Goal: Transaction & Acquisition: Purchase product/service

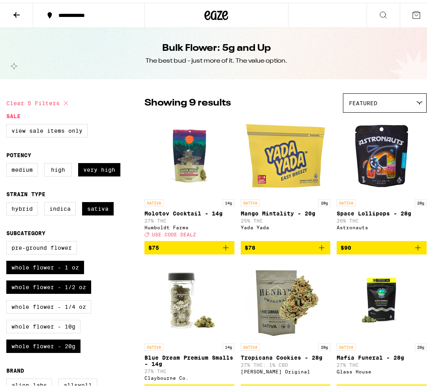
click at [49, 17] on icon at bounding box center [49, 12] width 9 height 9
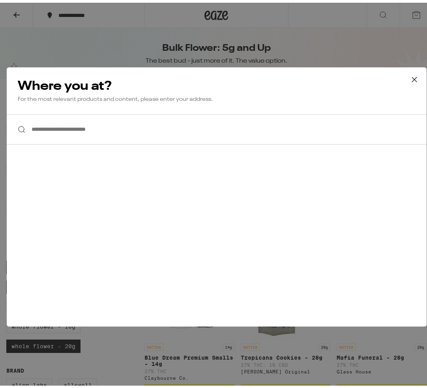
click at [57, 138] on input "**********" at bounding box center [216, 127] width 419 height 30
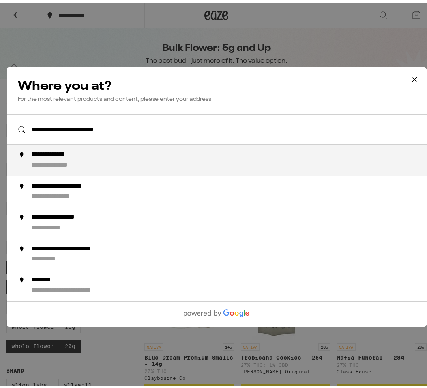
type input "**********"
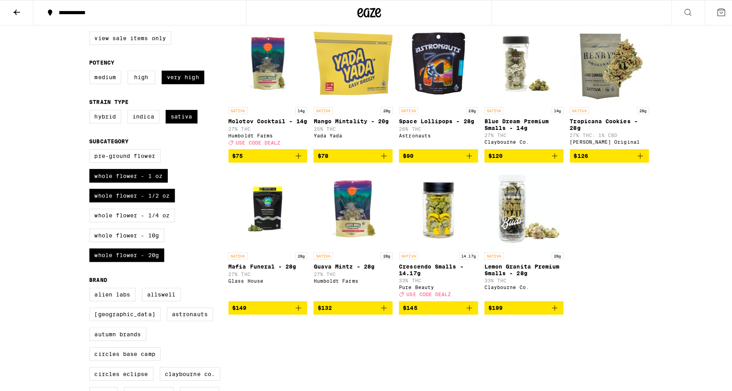
scroll to position [39, 0]
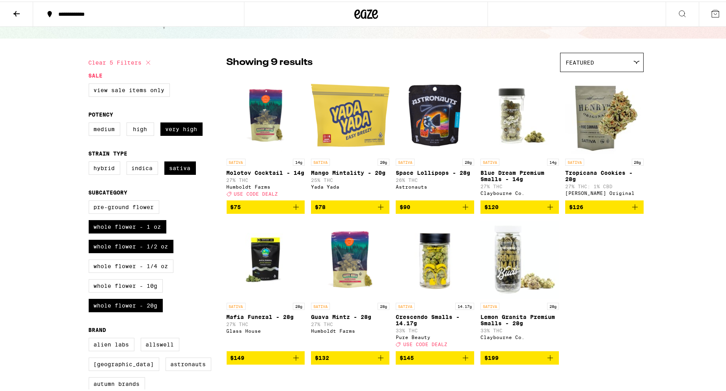
click at [426, 265] on img "Open page for Lemon Granita Premium Smalls - 28g from Claybourne Co." at bounding box center [520, 258] width 78 height 79
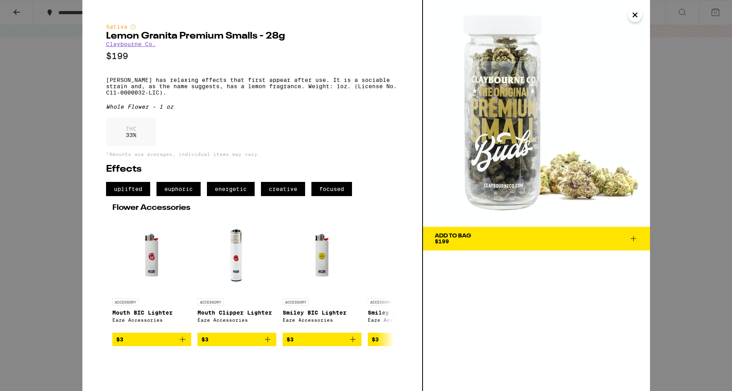
click at [426, 13] on button "Close" at bounding box center [635, 15] width 14 height 14
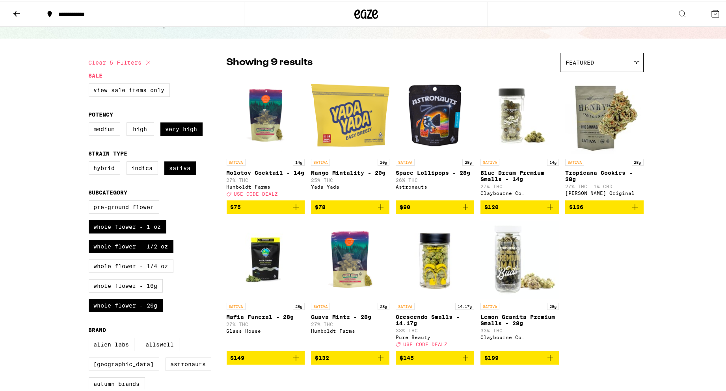
click at [419, 362] on span "$145" at bounding box center [435, 356] width 71 height 9
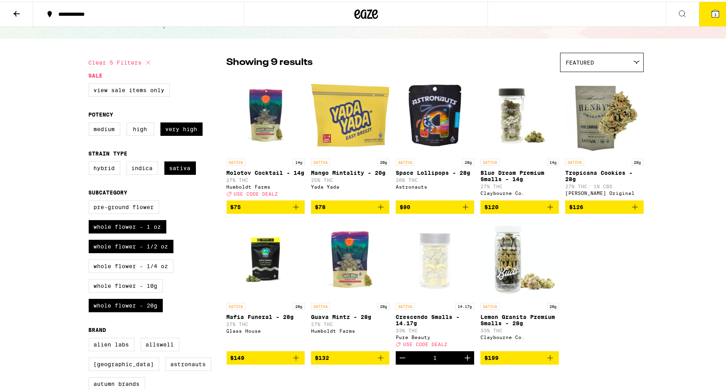
click at [426, 8] on icon at bounding box center [715, 11] width 9 height 9
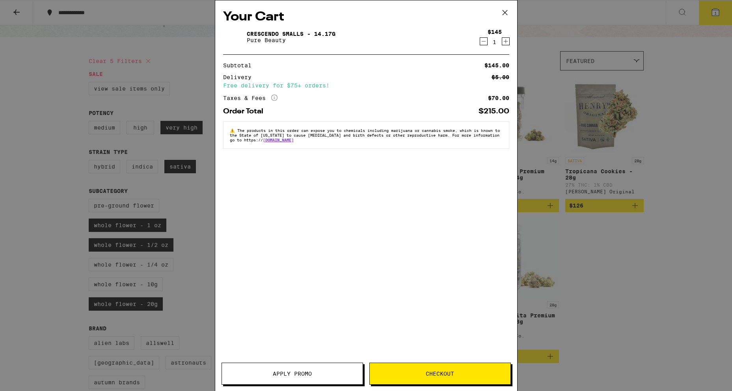
click at [426, 345] on div "Your Cart Crescendo Smalls - 14.17g Pure Beauty $145 1 Subtotal $145.00 Deliver…" at bounding box center [366, 195] width 732 height 391
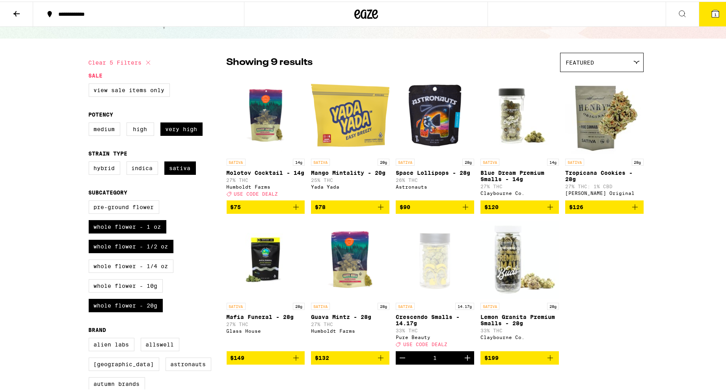
click at [426, 211] on span "$120" at bounding box center [520, 205] width 71 height 9
click at [426, 13] on icon at bounding box center [715, 12] width 7 height 7
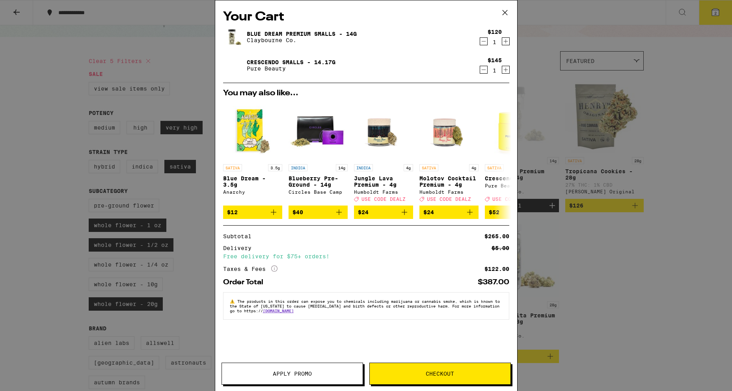
click at [426, 69] on div "1" at bounding box center [495, 70] width 14 height 6
click at [426, 73] on icon "Decrement" at bounding box center [483, 69] width 7 height 9
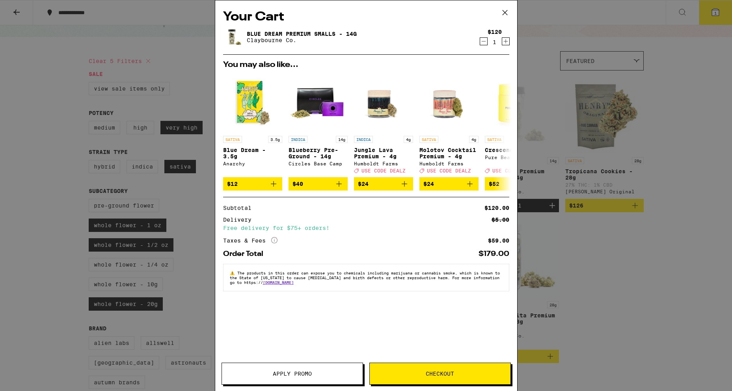
click at [401, 369] on button "Checkout" at bounding box center [440, 374] width 142 height 22
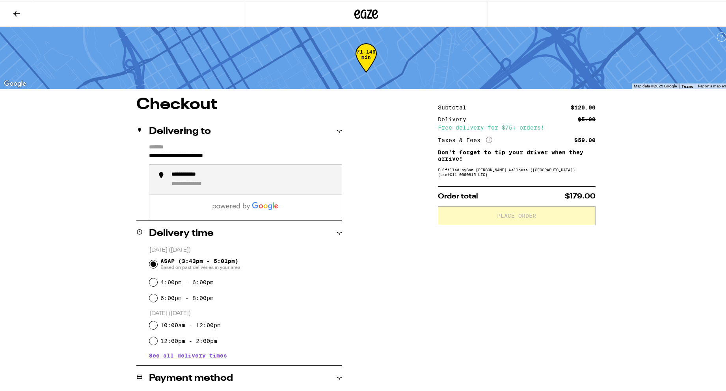
drag, startPoint x: 259, startPoint y: 159, endPoint x: 102, endPoint y: 150, distance: 157.6
click at [102, 150] on div "**********" at bounding box center [366, 303] width 568 height 416
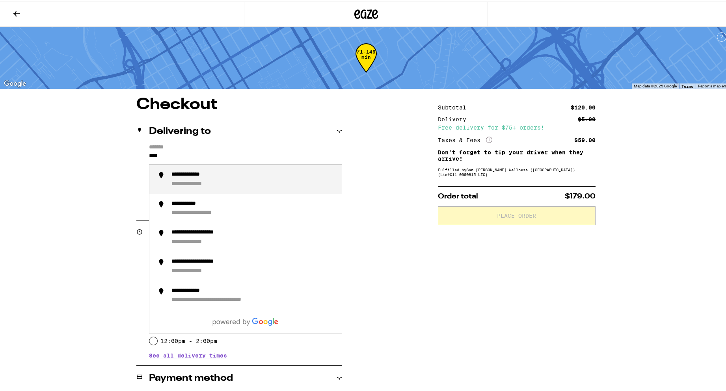
drag, startPoint x: 210, startPoint y: 183, endPoint x: 202, endPoint y: 183, distance: 7.9
click at [209, 183] on div "**********" at bounding box center [198, 182] width 54 height 7
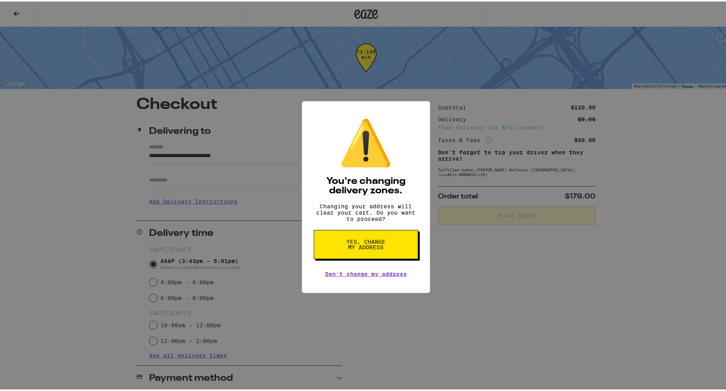
click at [326, 252] on button "Yes, change my address" at bounding box center [366, 243] width 104 height 29
type input "**********"
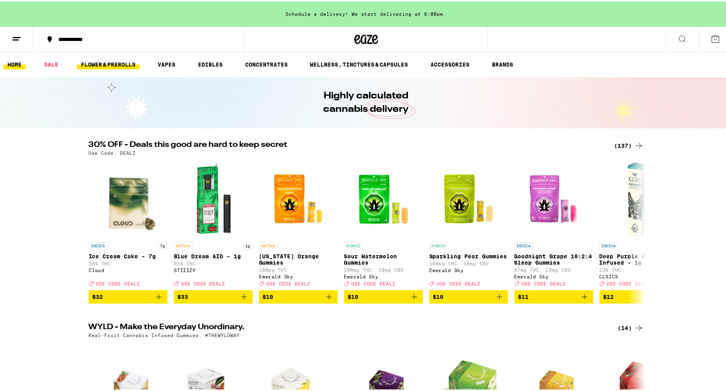
click at [107, 61] on link "FLOWER & PREROLLS" at bounding box center [108, 62] width 63 height 9
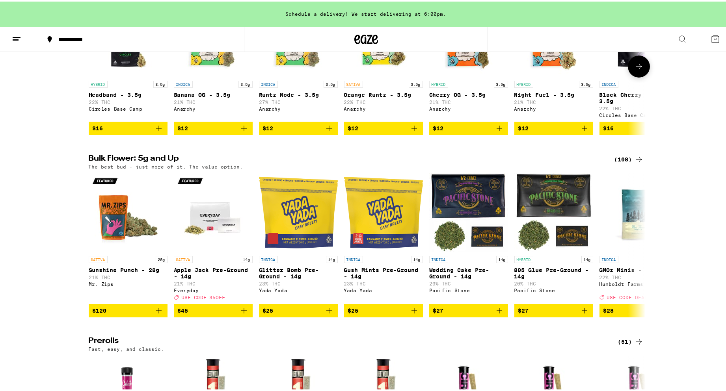
scroll to position [158, 0]
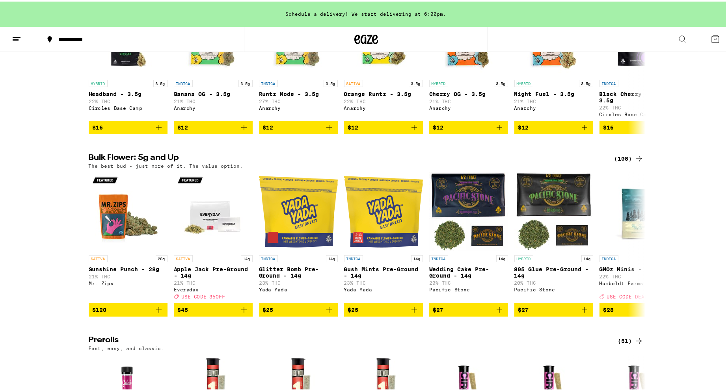
click at [426, 162] on icon at bounding box center [638, 157] width 9 height 9
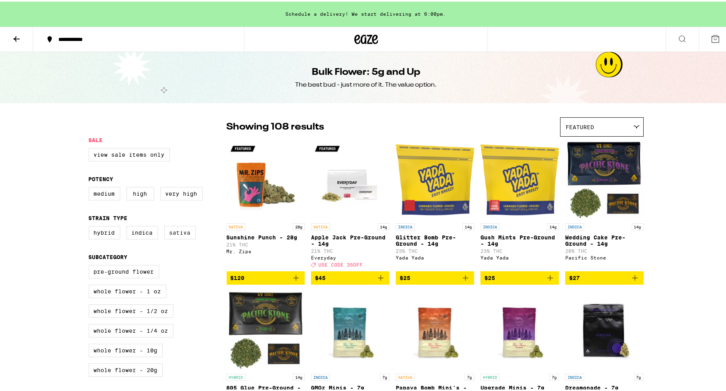
click at [173, 238] on label "Sativa" at bounding box center [180, 231] width 32 height 13
click at [91, 226] on input "Sativa" at bounding box center [90, 226] width 0 height 0
checkbox input "true"
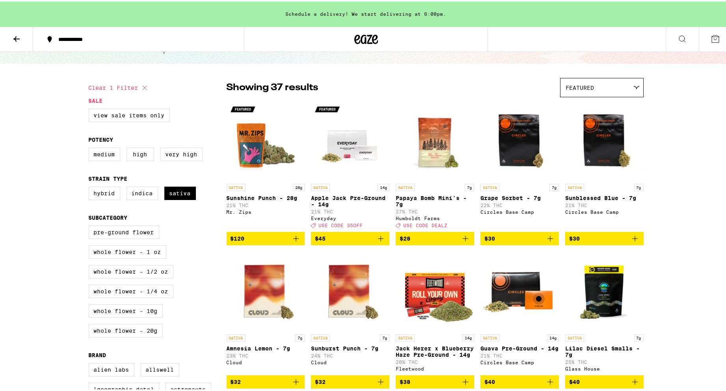
scroll to position [158, 0]
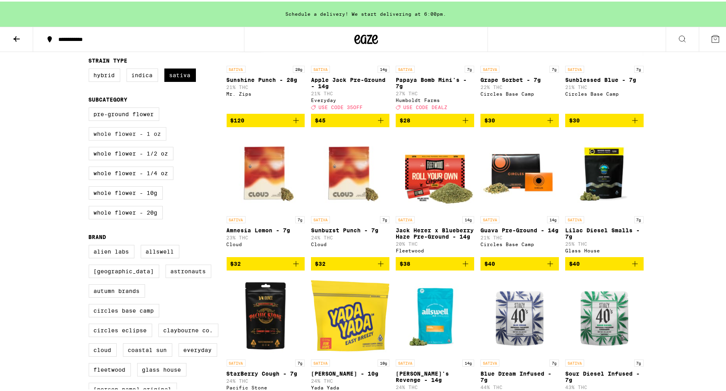
click at [123, 139] on label "Whole Flower - 1 oz" at bounding box center [128, 132] width 78 height 13
click at [91, 108] on input "Whole Flower - 1 oz" at bounding box center [90, 107] width 0 height 0
checkbox input "true"
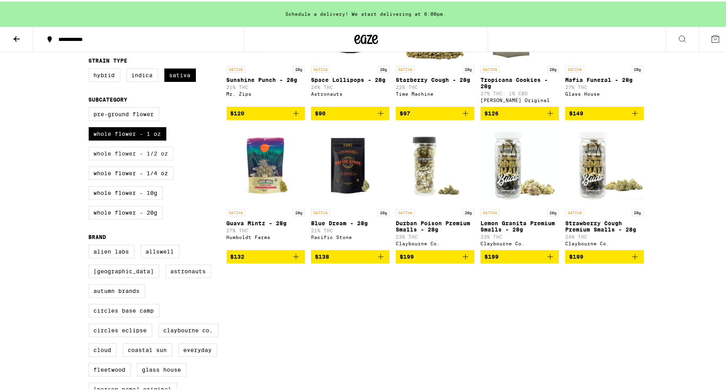
click at [123, 159] on label "Whole Flower - 1/2 oz" at bounding box center [131, 151] width 85 height 13
click at [91, 108] on input "Whole Flower - 1/2 oz" at bounding box center [90, 107] width 0 height 0
checkbox input "true"
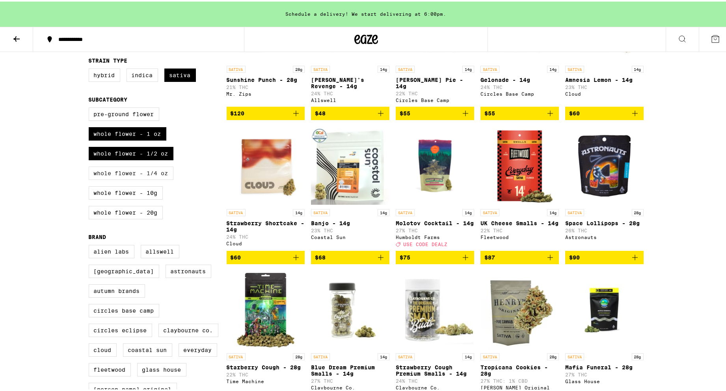
click at [120, 179] on label "Whole Flower - 1/4 oz" at bounding box center [131, 171] width 85 height 13
click at [91, 108] on input "Whole Flower - 1/4 oz" at bounding box center [90, 107] width 0 height 0
checkbox input "true"
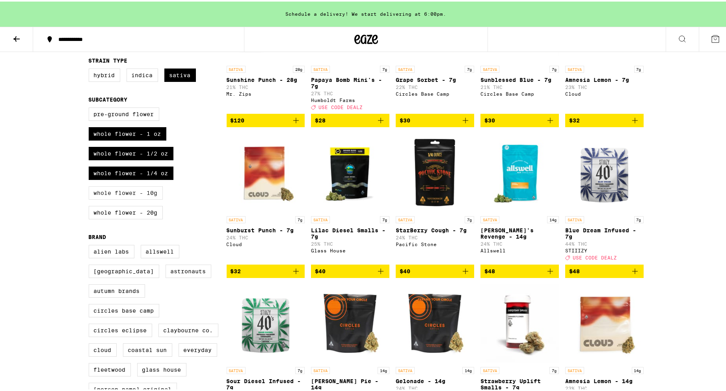
click at [117, 198] on label "Whole Flower - 10g" at bounding box center [126, 191] width 74 height 13
click at [91, 108] on input "Whole Flower - 10g" at bounding box center [90, 107] width 0 height 0
checkbox input "true"
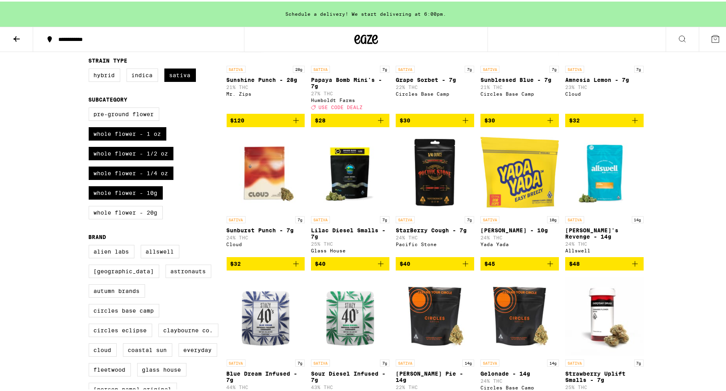
drag, startPoint x: 116, startPoint y: 216, endPoint x: 121, endPoint y: 214, distance: 4.9
click at [117, 216] on label "Whole Flower - 20g" at bounding box center [126, 211] width 74 height 13
click at [91, 108] on input "Whole Flower - 20g" at bounding box center [90, 107] width 0 height 0
checkbox input "true"
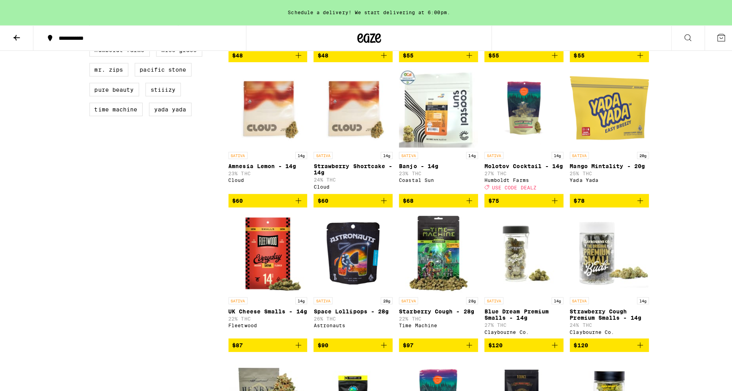
scroll to position [670, 0]
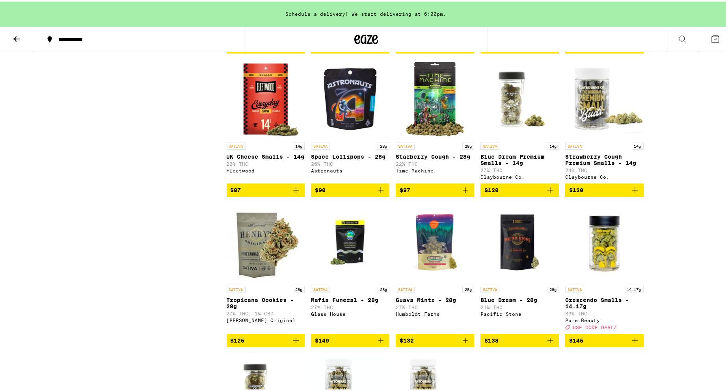
click at [426, 192] on span "$120" at bounding box center [492, 189] width 14 height 6
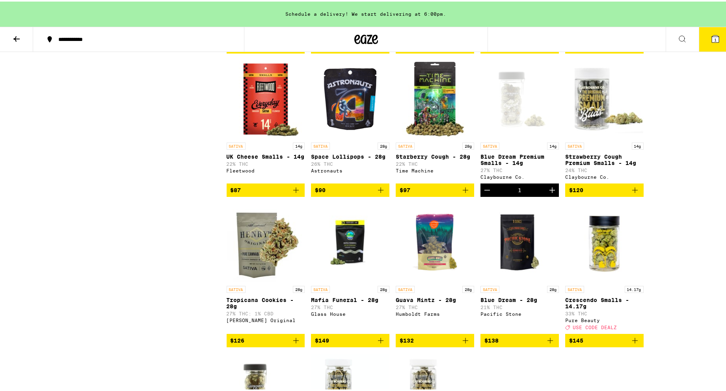
click at [426, 41] on icon at bounding box center [715, 37] width 9 height 9
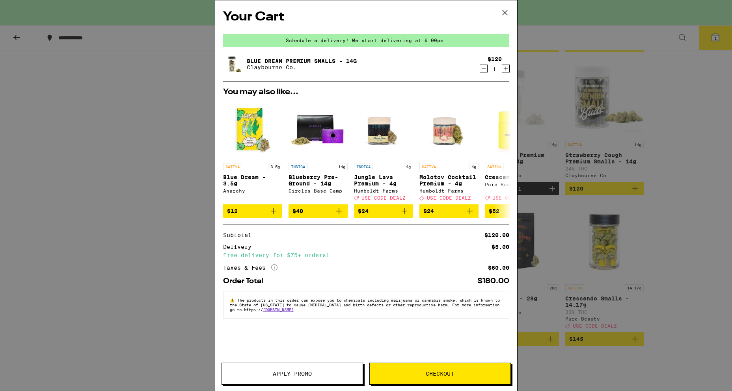
click at [404, 371] on button "Checkout" at bounding box center [440, 374] width 142 height 22
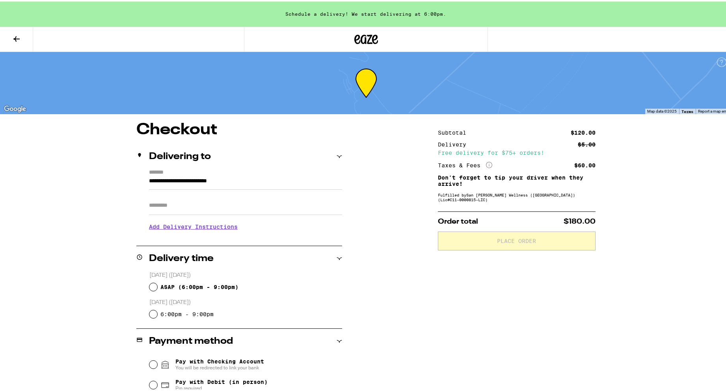
click at [194, 287] on span "ASAP ( 6:00pm - 9:00pm )" at bounding box center [199, 286] width 78 height 6
click at [157, 287] on input "ASAP ( 6:00pm - 9:00pm )" at bounding box center [153, 286] width 8 height 8
radio input "true"
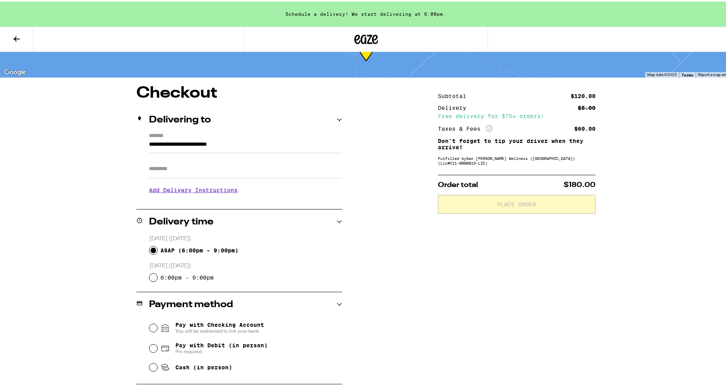
scroll to position [82, 0]
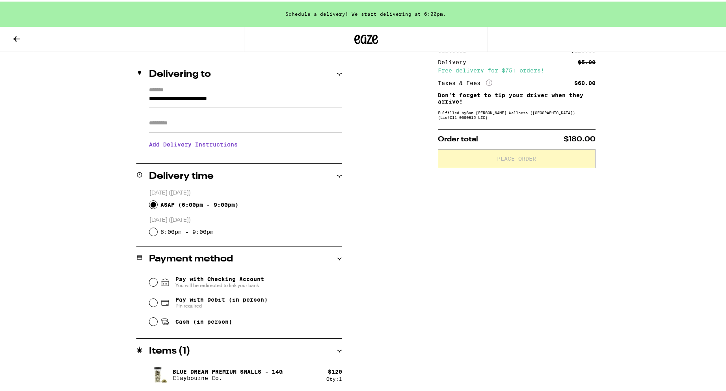
click at [194, 324] on span "Cash (in person)" at bounding box center [203, 320] width 57 height 6
click at [157, 324] on input "Cash (in person)" at bounding box center [153, 321] width 8 height 8
radio input "true"
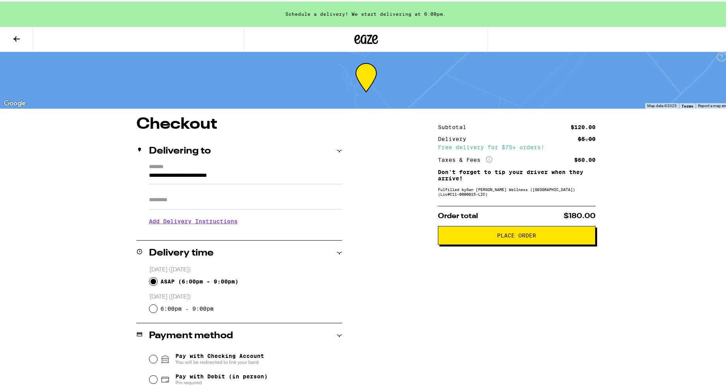
scroll to position [4, 0]
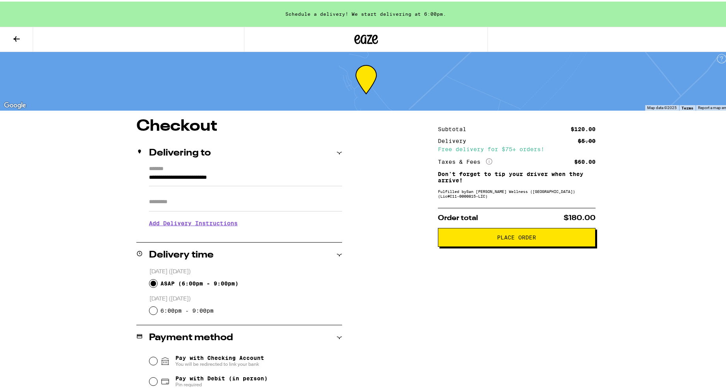
click at [426, 244] on button "Place Order" at bounding box center [517, 236] width 158 height 19
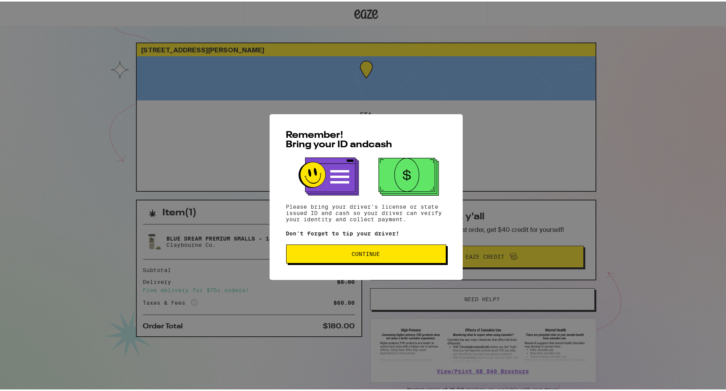
click at [315, 239] on div "Remember! Bring your ID and cash Please bring your driver's license or state is…" at bounding box center [366, 196] width 193 height 166
click at [310, 251] on button "Continue" at bounding box center [366, 252] width 160 height 19
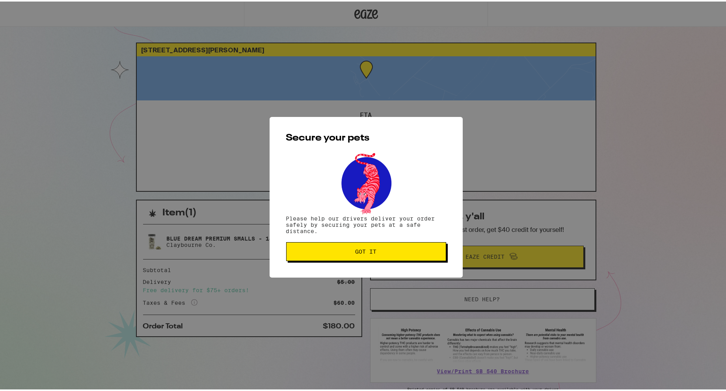
click at [328, 251] on span "Got it" at bounding box center [366, 251] width 147 height 6
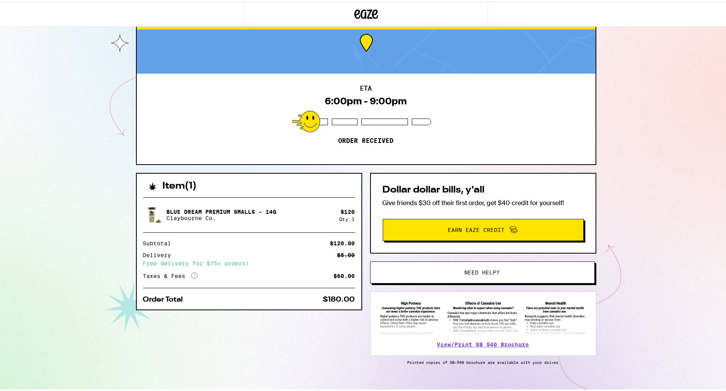
scroll to position [39, 0]
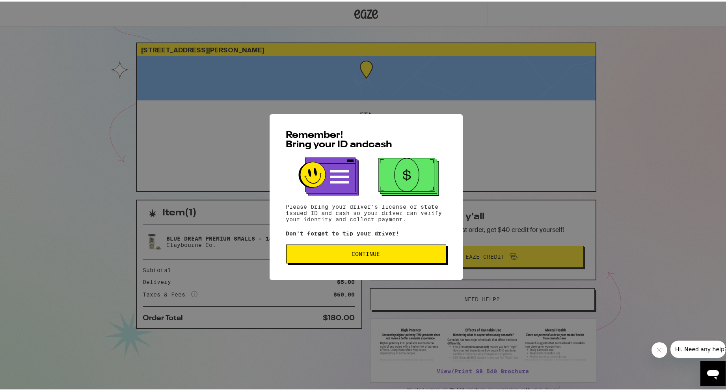
click at [327, 250] on button "Continue" at bounding box center [366, 252] width 160 height 19
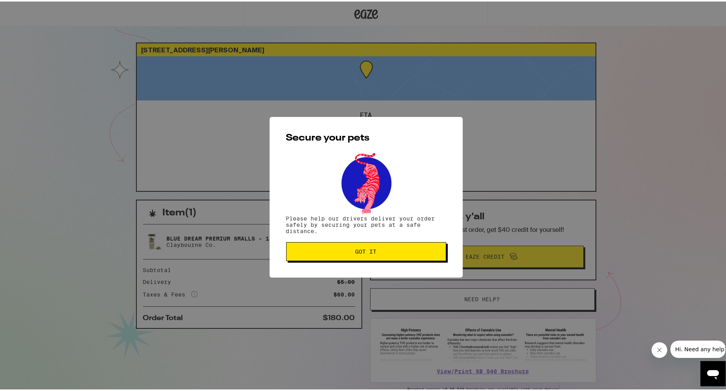
click at [318, 268] on div "Secure your pets Please help our drivers deliver your order safely by securing …" at bounding box center [366, 196] width 193 height 161
click at [325, 253] on span "Got it" at bounding box center [366, 251] width 147 height 6
